Goal: Transaction & Acquisition: Purchase product/service

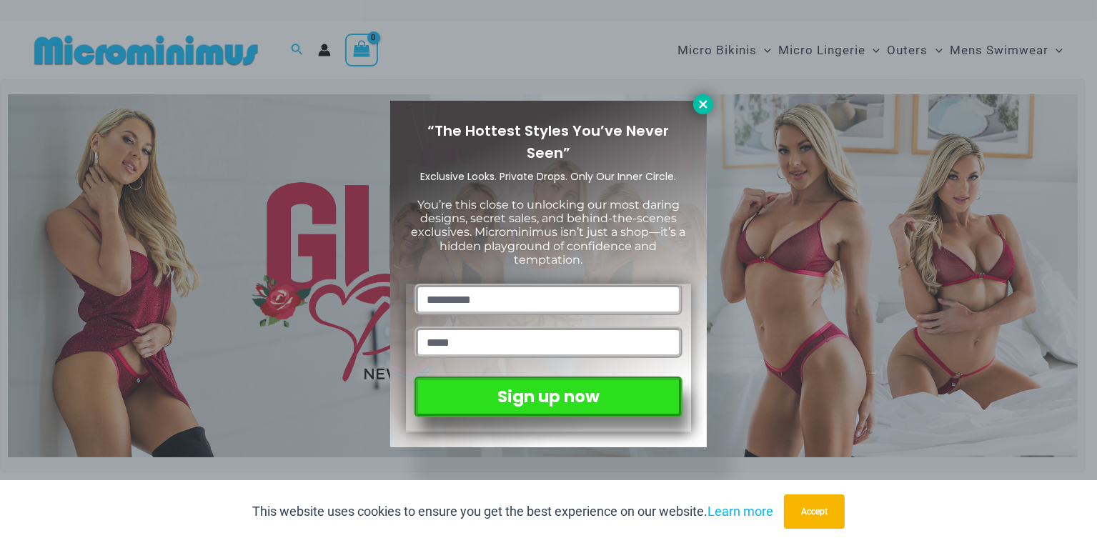
click at [698, 109] on icon at bounding box center [703, 104] width 13 height 13
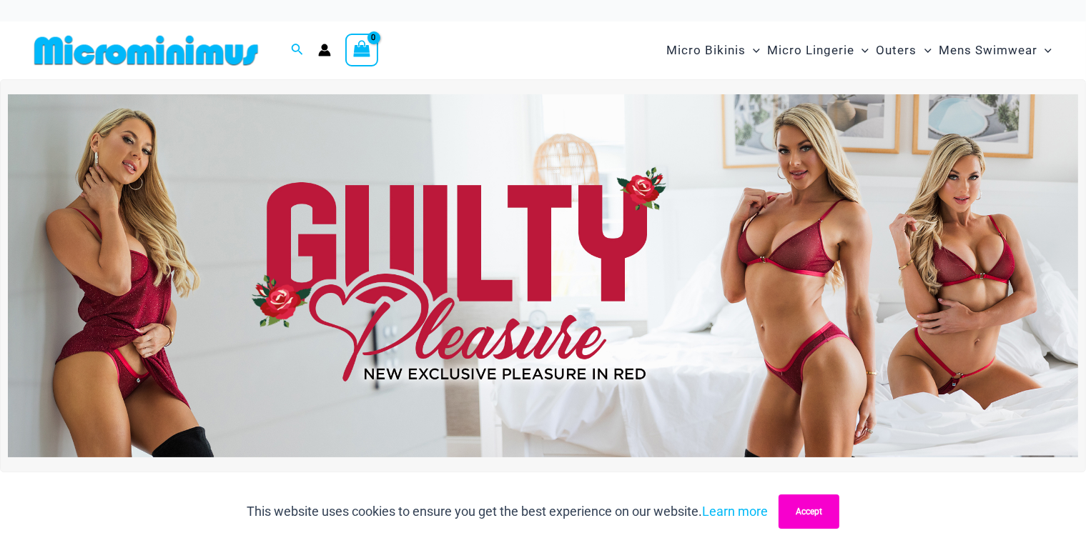
click at [818, 497] on button "Accept" at bounding box center [808, 512] width 61 height 34
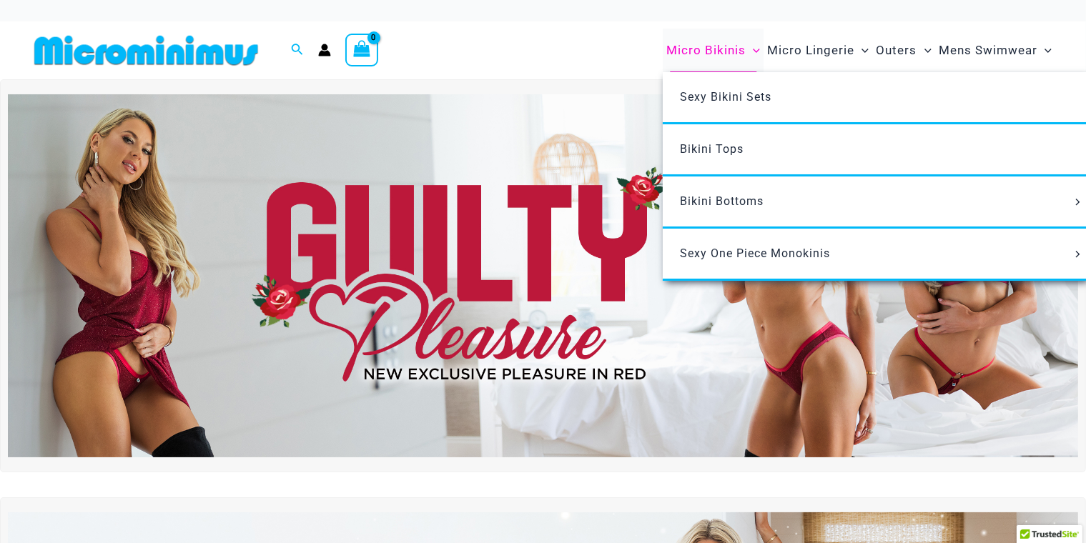
click at [725, 49] on span "Micro Bikinis" at bounding box center [705, 50] width 79 height 36
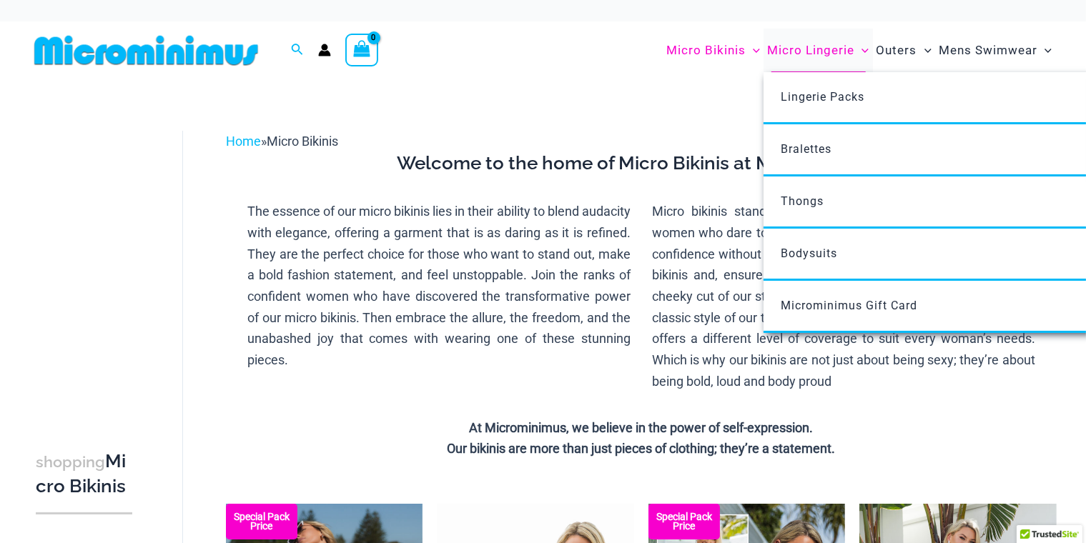
click at [825, 54] on span "Micro Lingerie" at bounding box center [810, 50] width 87 height 36
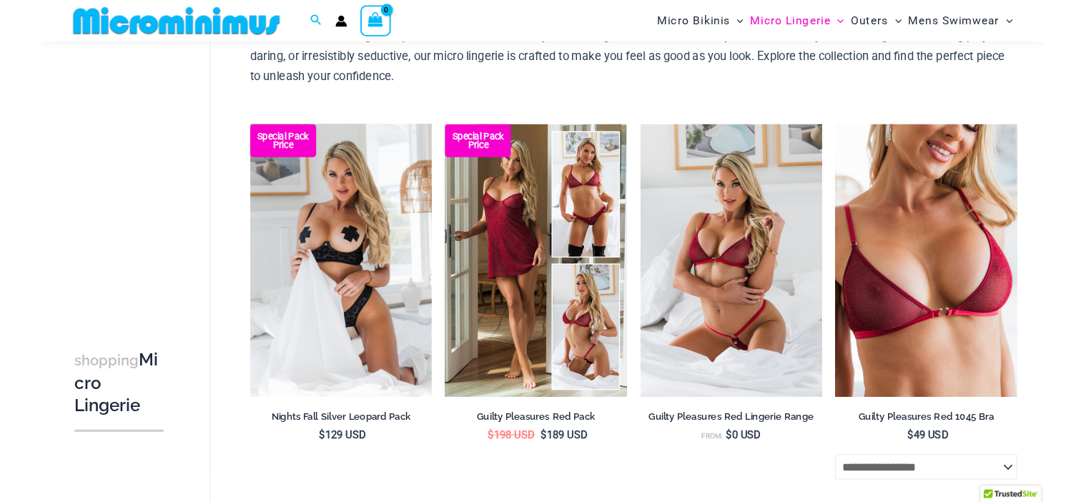
scroll to position [131, 0]
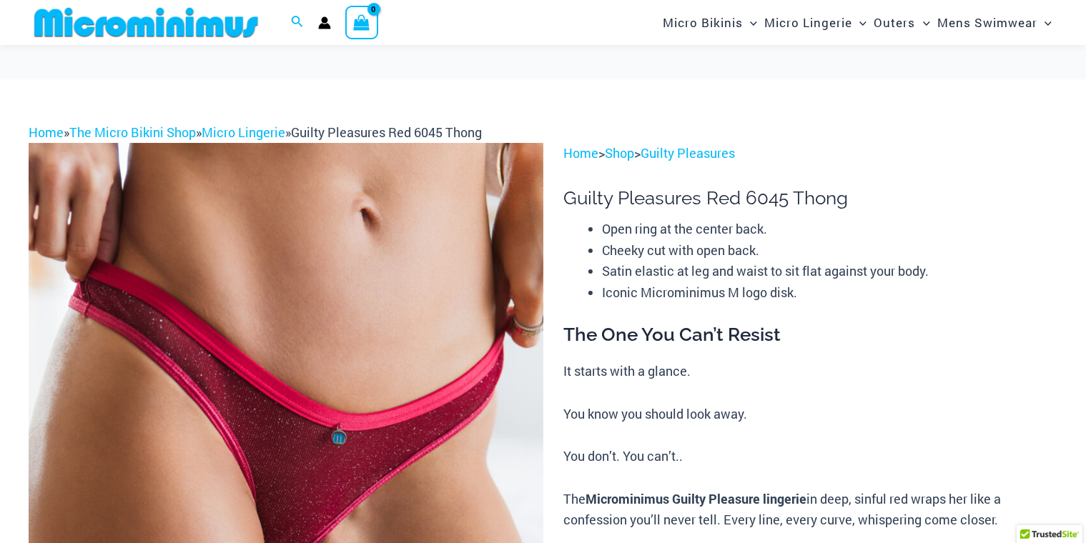
scroll to position [59, 0]
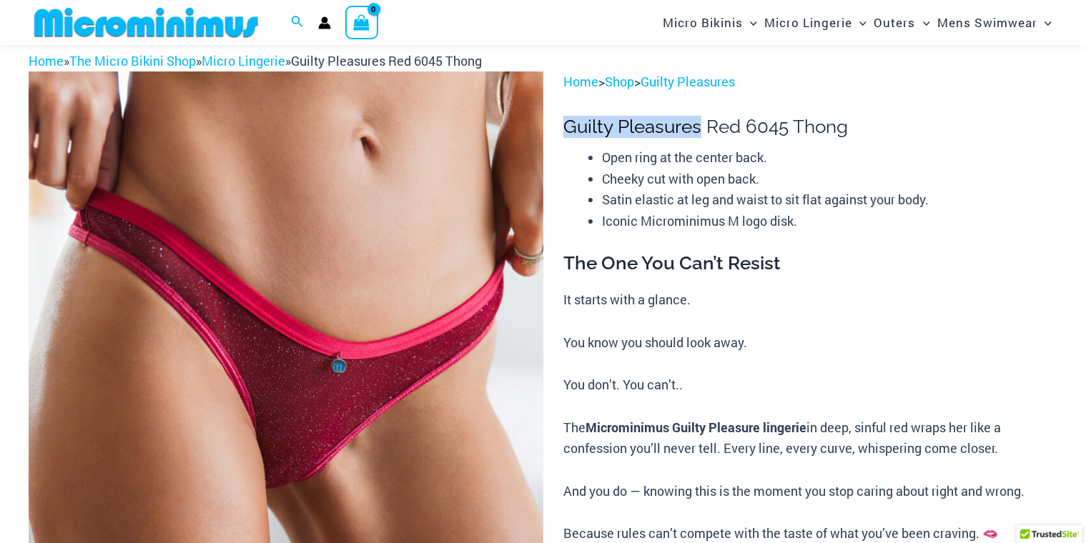
drag, startPoint x: 563, startPoint y: 126, endPoint x: 700, endPoint y: 134, distance: 137.4
click at [700, 134] on h1 "Guilty Pleasures Red 6045 Thong" at bounding box center [810, 127] width 494 height 22
copy h1 "Guilty Pleasures"
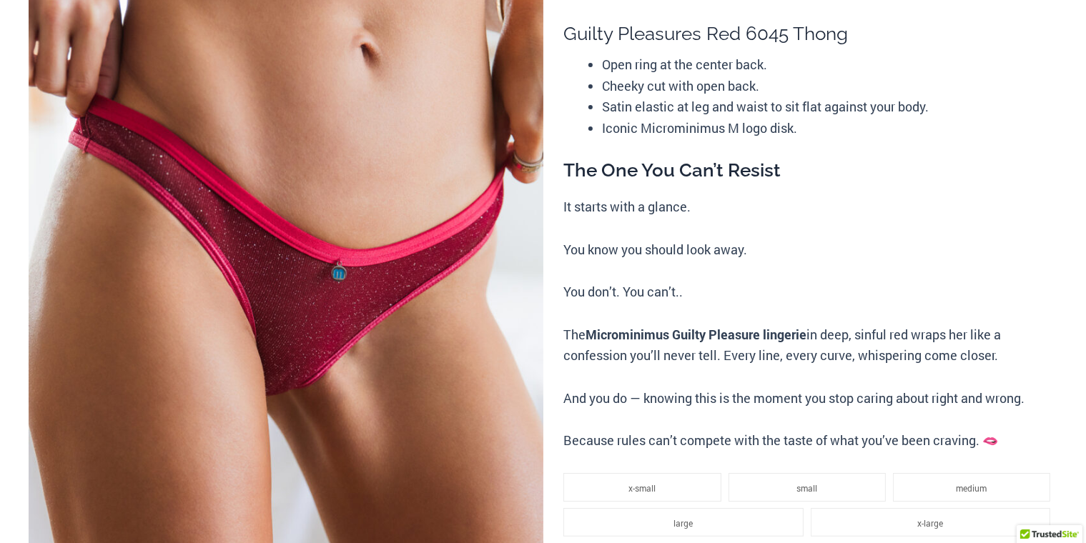
scroll to position [0, 0]
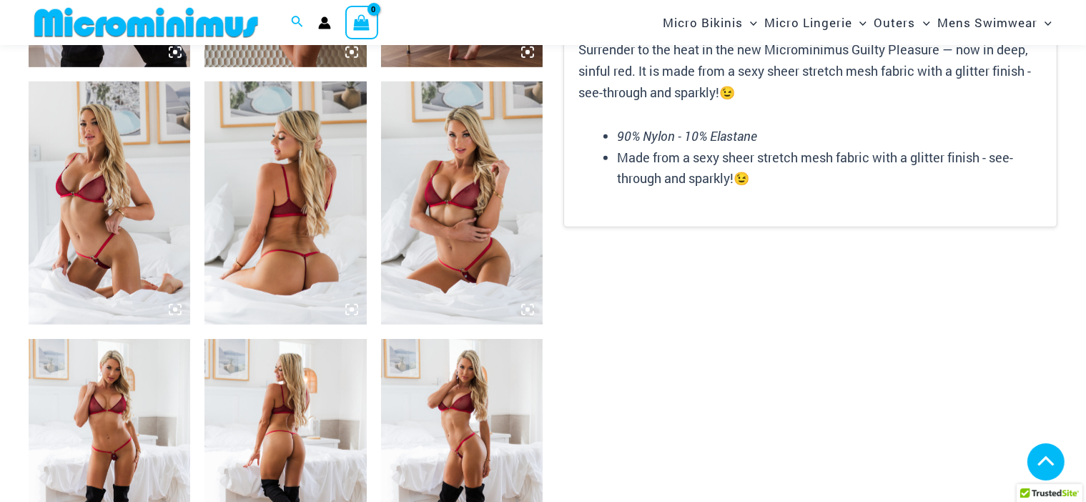
scroll to position [1060, 0]
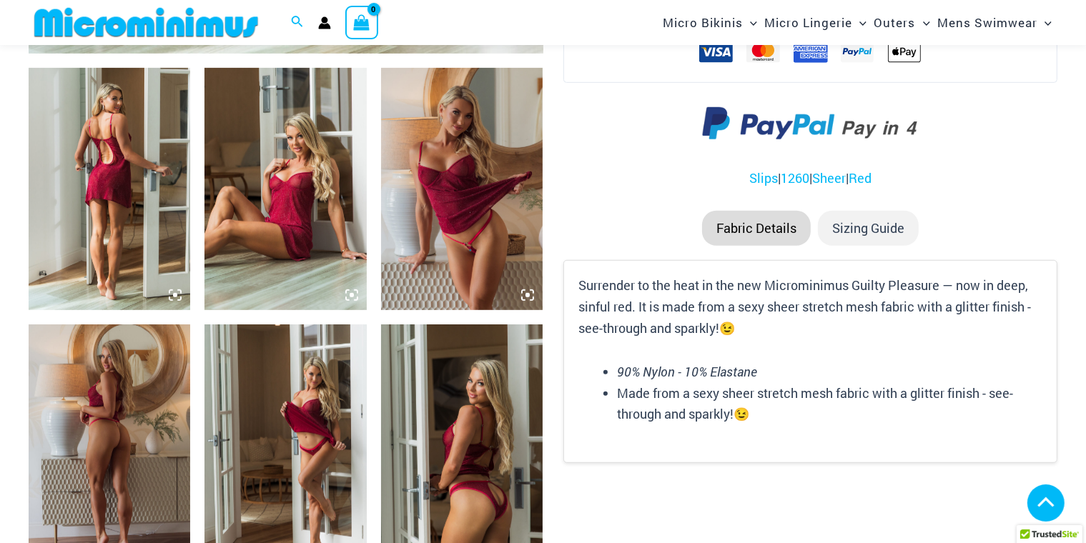
scroll to position [858, 0]
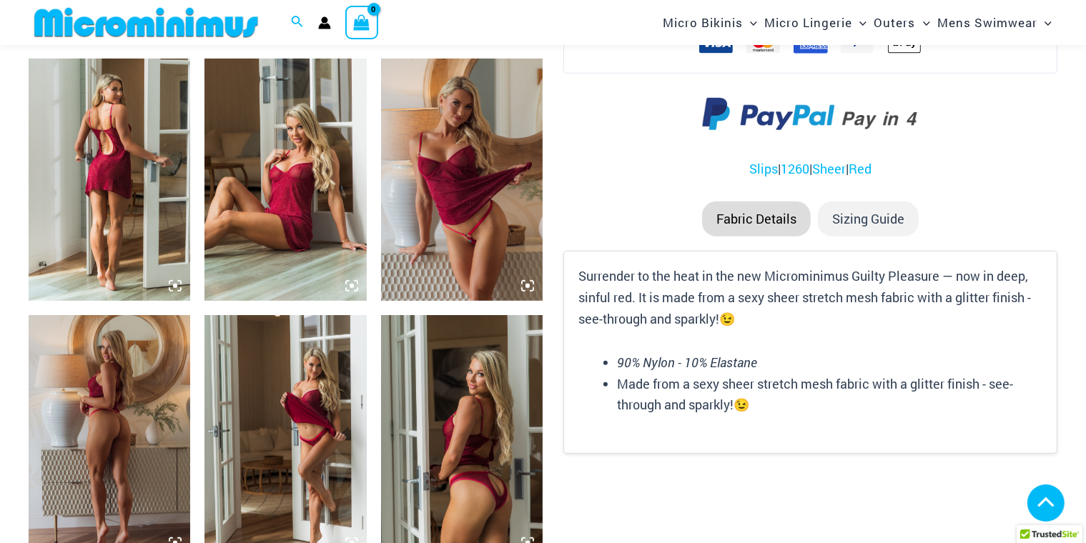
drag, startPoint x: 76, startPoint y: 129, endPoint x: 555, endPoint y: 147, distance: 479.2
click at [555, 147] on section "Keep Shopping Guilty Pleasures Red Guilty Pleasures Red Lingerie Range From: $ …" at bounding box center [543, 309] width 1028 height 2075
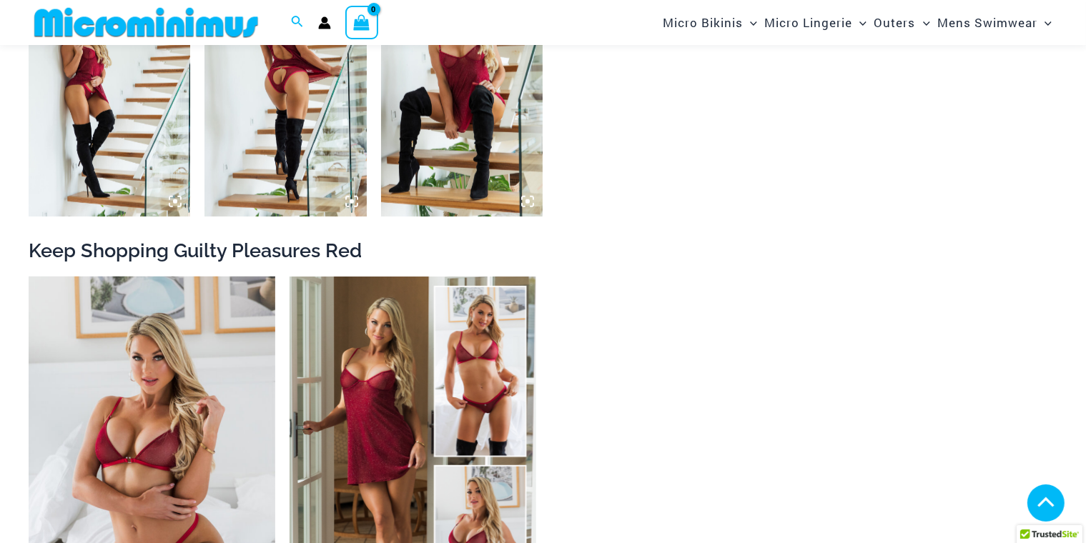
scroll to position [1458, 0]
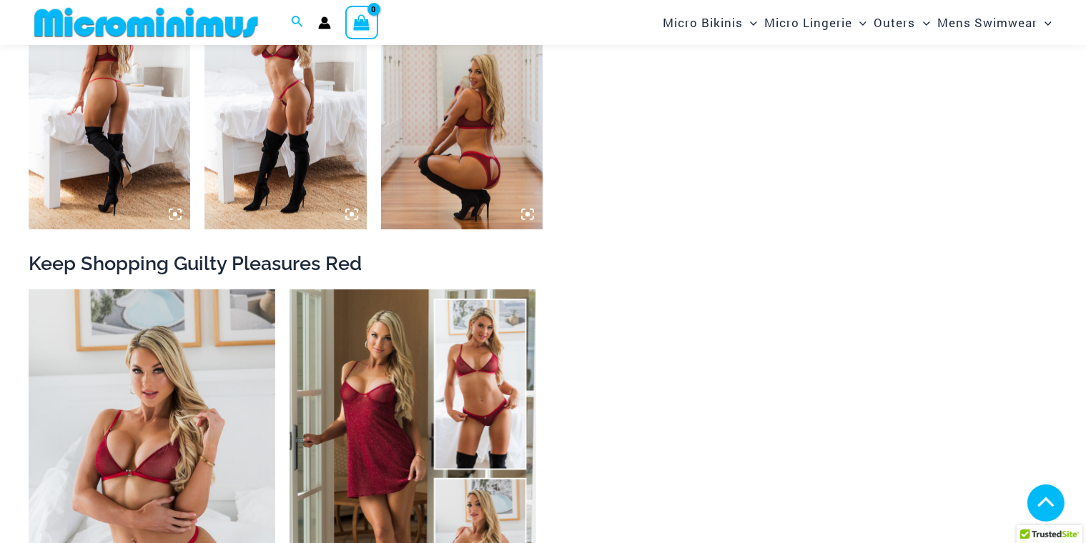
scroll to position [1524, 0]
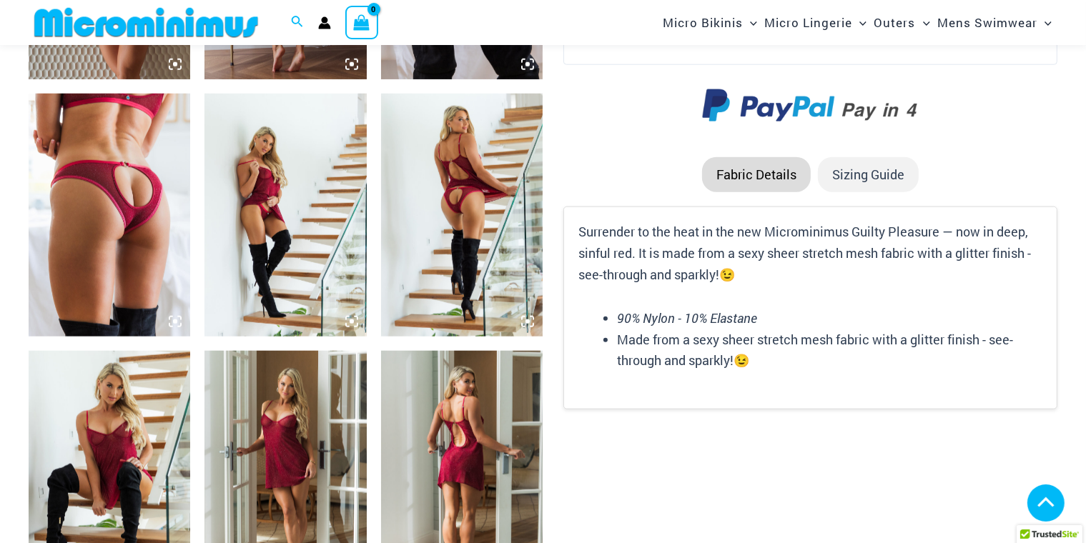
scroll to position [1572, 0]
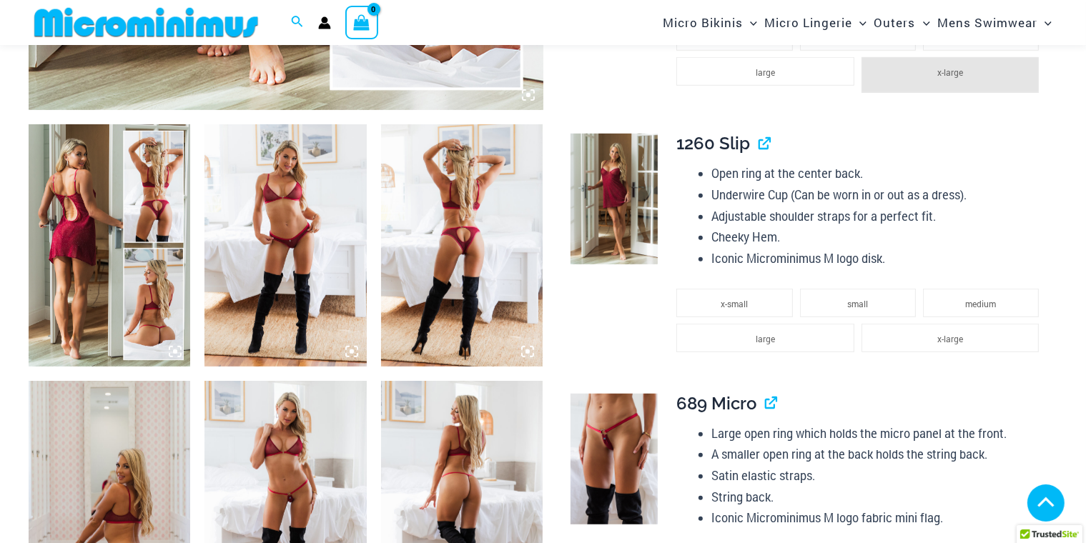
scroll to position [775, 0]
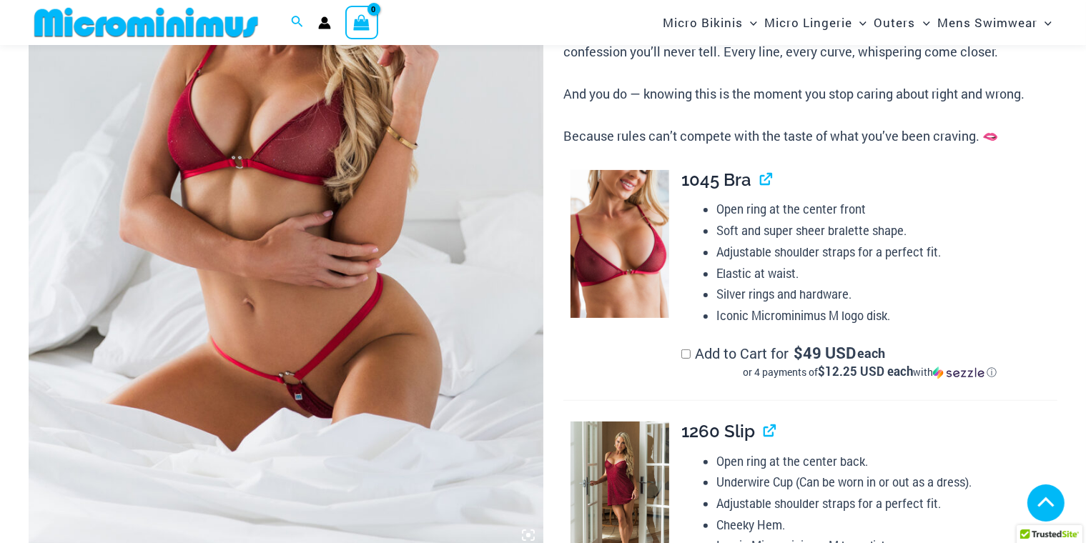
scroll to position [137, 0]
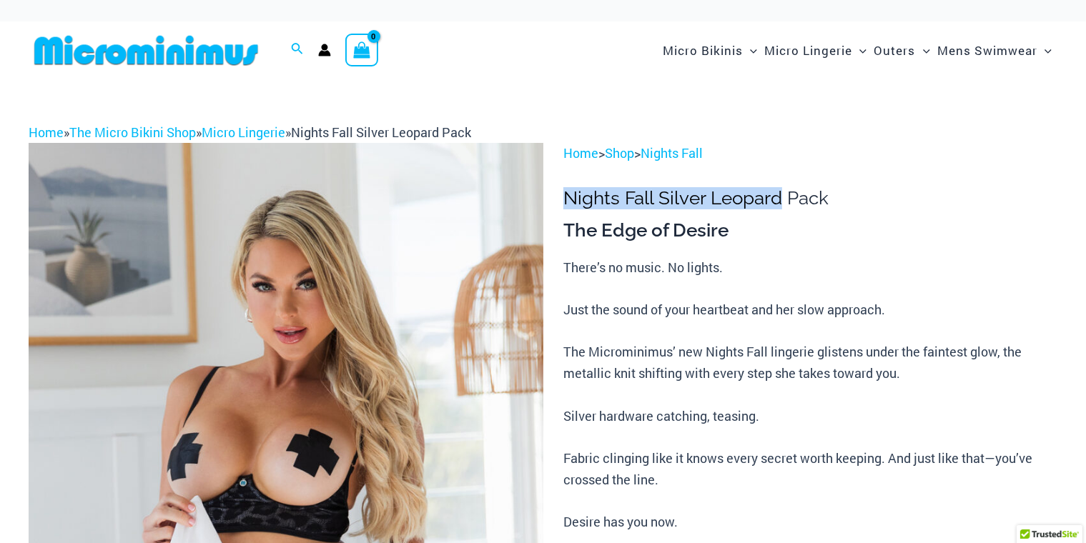
drag, startPoint x: 563, startPoint y: 198, endPoint x: 783, endPoint y: 208, distance: 220.3
click at [783, 208] on h1 "Nights Fall Silver Leopard Pack" at bounding box center [810, 198] width 494 height 22
copy h1 "Nights Fall Silver Leopard"
click at [781, 225] on h3 "The Edge of Desire" at bounding box center [810, 231] width 494 height 24
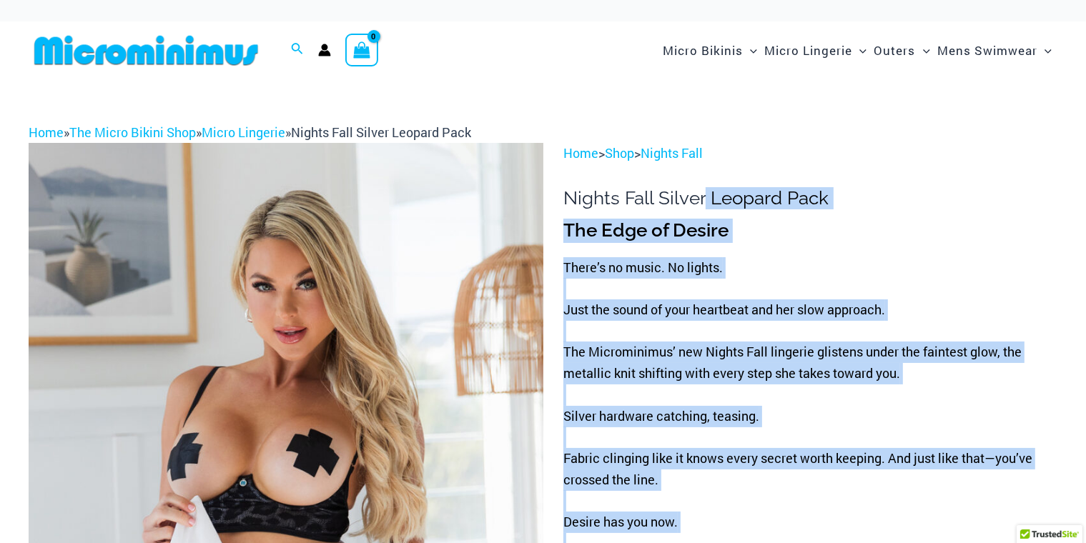
drag, startPoint x: 562, startPoint y: 193, endPoint x: 704, endPoint y: 198, distance: 142.3
click at [704, 198] on h1 "Nights Fall Silver Leopard Pack" at bounding box center [810, 198] width 494 height 22
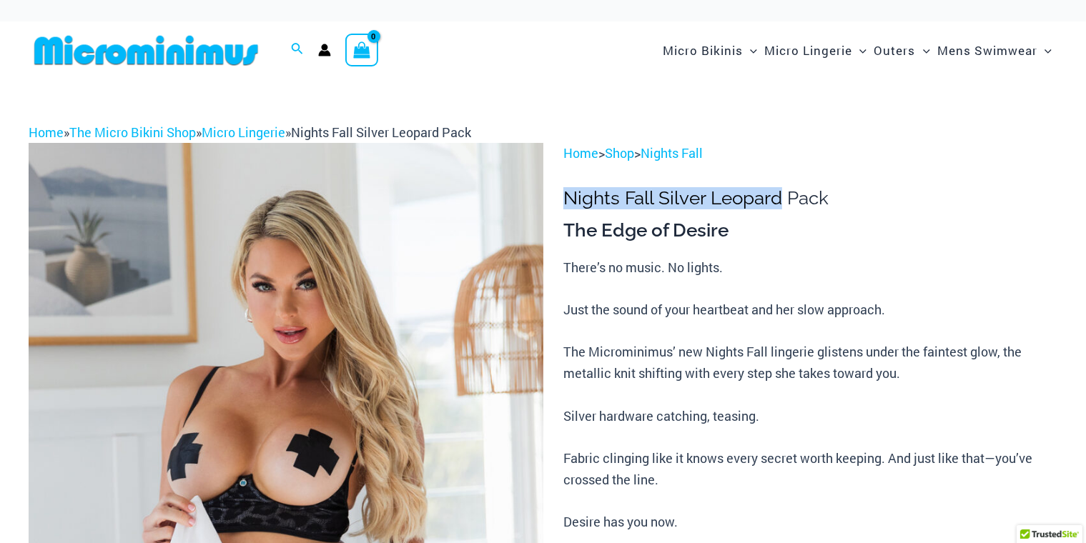
drag, startPoint x: 567, startPoint y: 195, endPoint x: 783, endPoint y: 198, distance: 216.6
click at [783, 199] on h1 "Nights Fall Silver Leopard Pack" at bounding box center [810, 198] width 494 height 22
copy h1 "Nights Fall Silver Leopard"
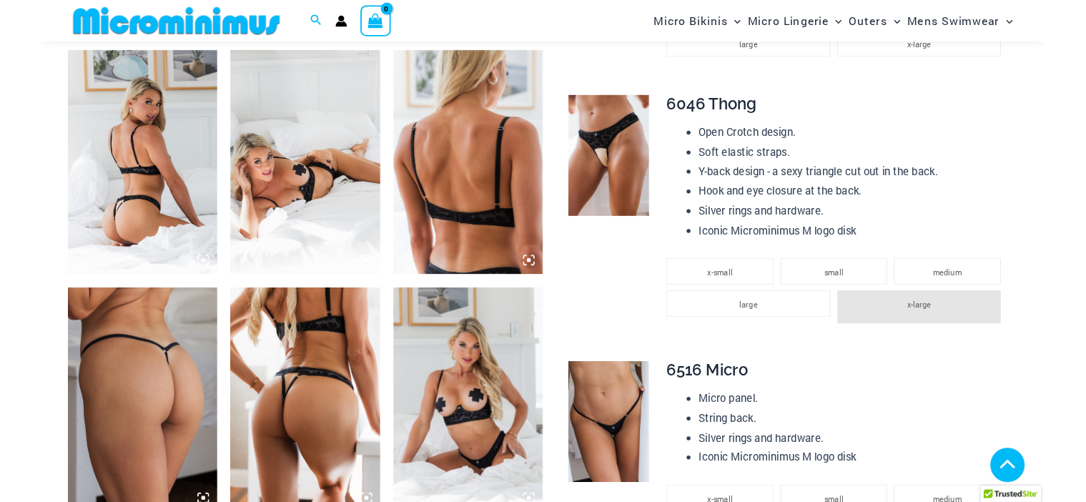
scroll to position [885, 0]
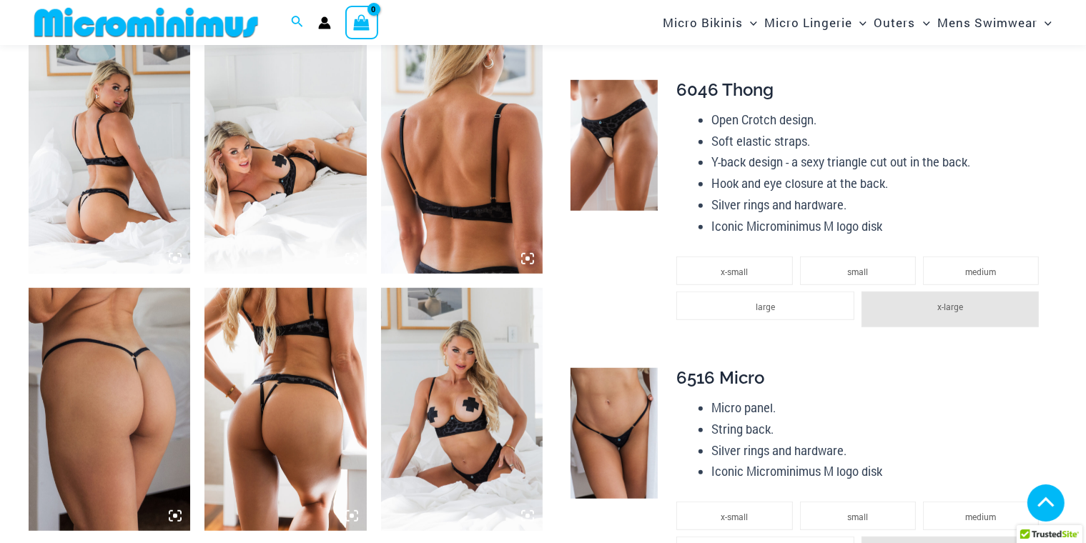
drag, startPoint x: 139, startPoint y: 103, endPoint x: 174, endPoint y: 101, distance: 35.1
click at [174, 101] on img at bounding box center [110, 152] width 162 height 243
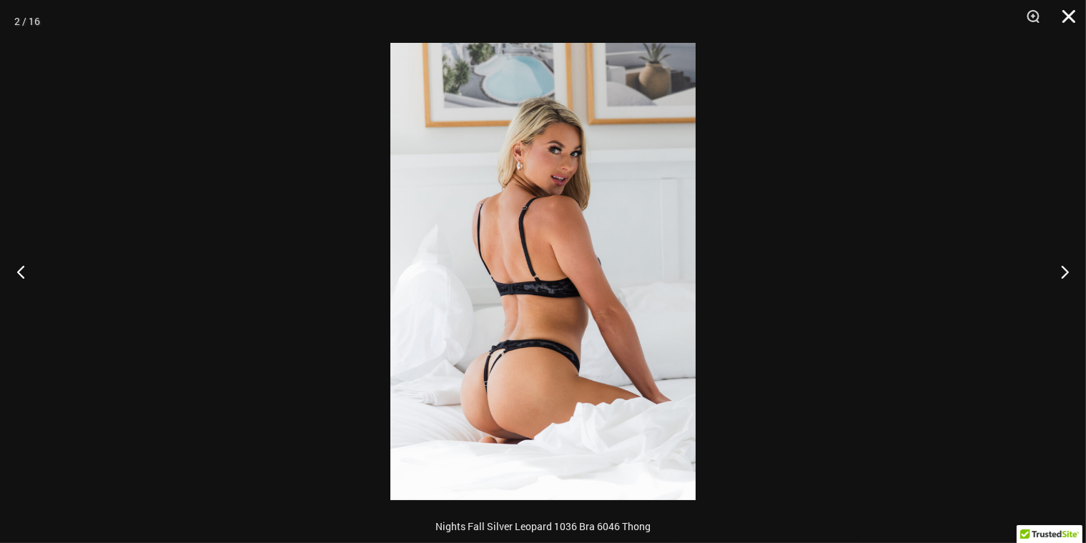
click at [1074, 20] on button "Close" at bounding box center [1064, 21] width 36 height 43
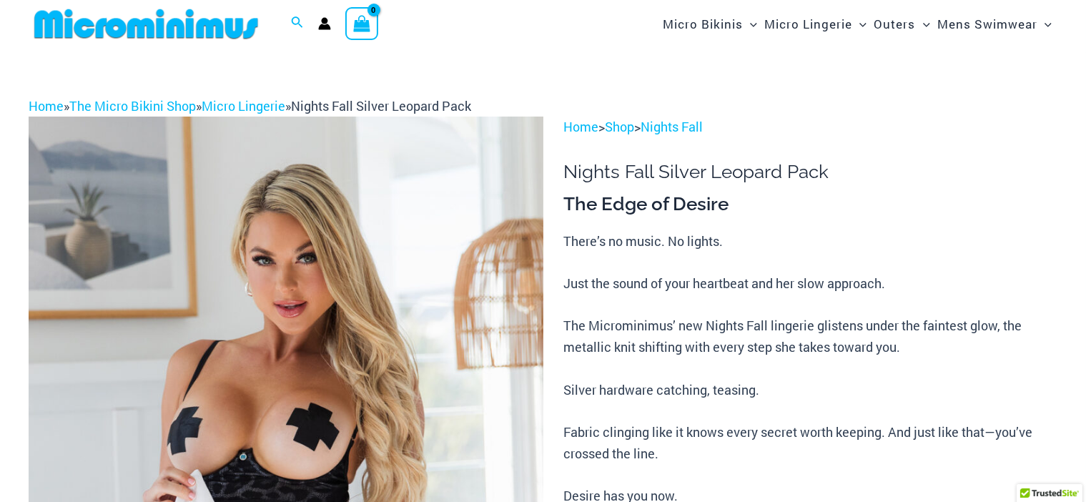
scroll to position [0, 0]
